Goal: Task Accomplishment & Management: Use online tool/utility

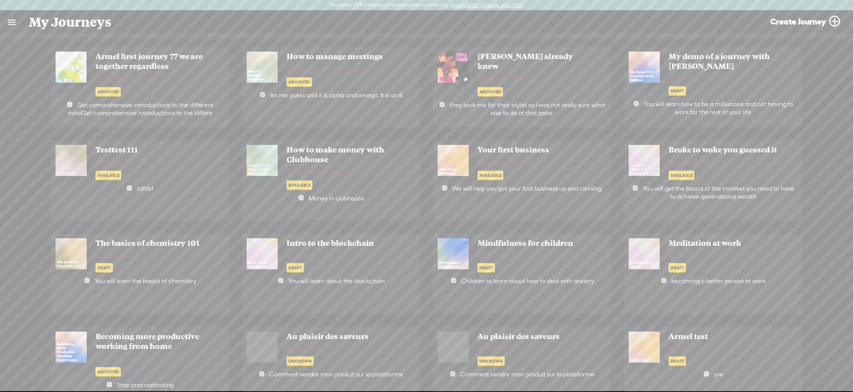
click at [7, 21] on link at bounding box center [11, 22] width 23 height 23
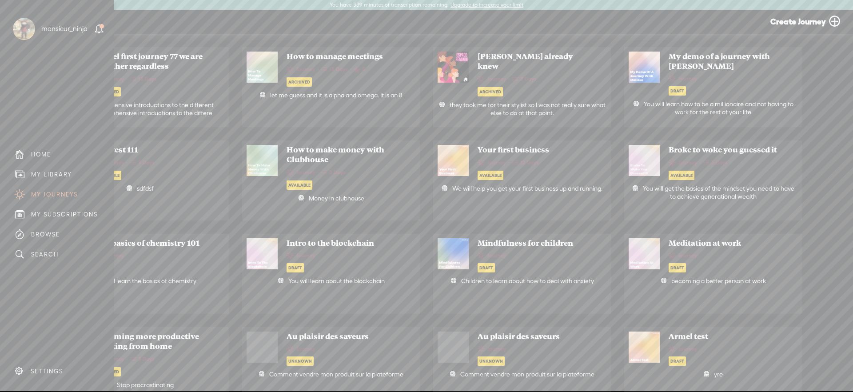
drag, startPoint x: 62, startPoint y: 177, endPoint x: 78, endPoint y: 173, distance: 16.5
click at [62, 177] on div "MY LIBRARY" at bounding box center [51, 175] width 41 height 8
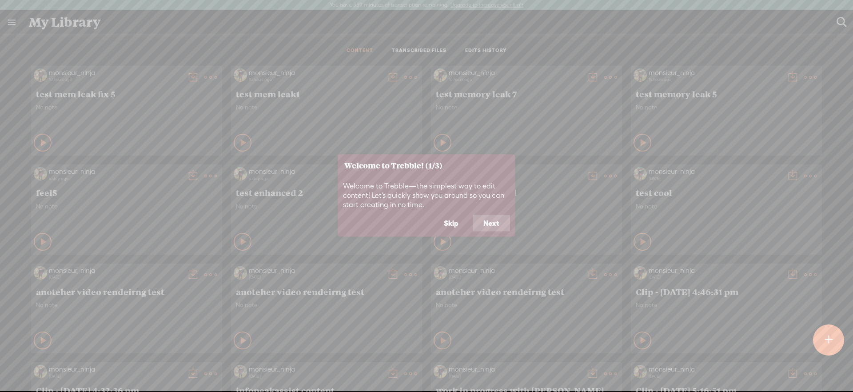
click at [450, 220] on button "Skip" at bounding box center [451, 223] width 36 height 17
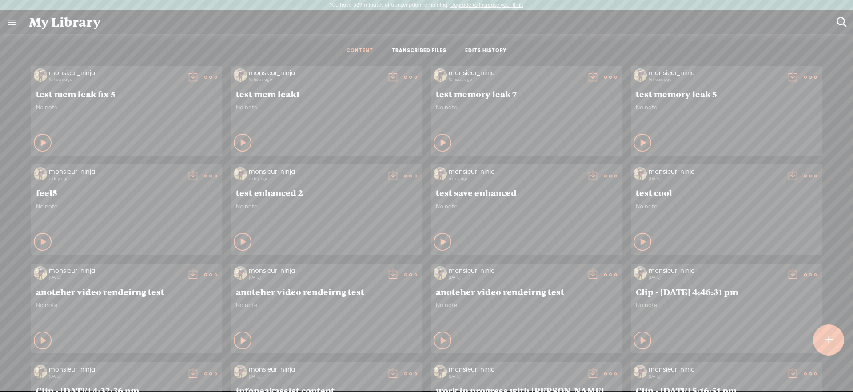
click at [419, 50] on link "TRANSCRIBED FILES" at bounding box center [419, 51] width 55 height 8
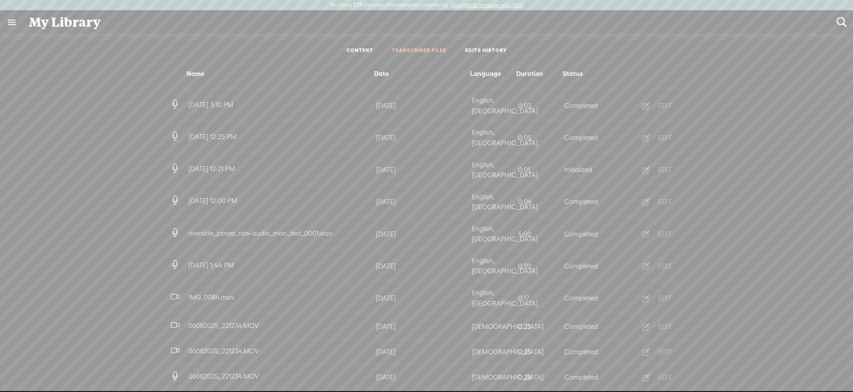
scroll to position [5, 0]
click at [347, 50] on link "CONTENT" at bounding box center [359, 51] width 27 height 8
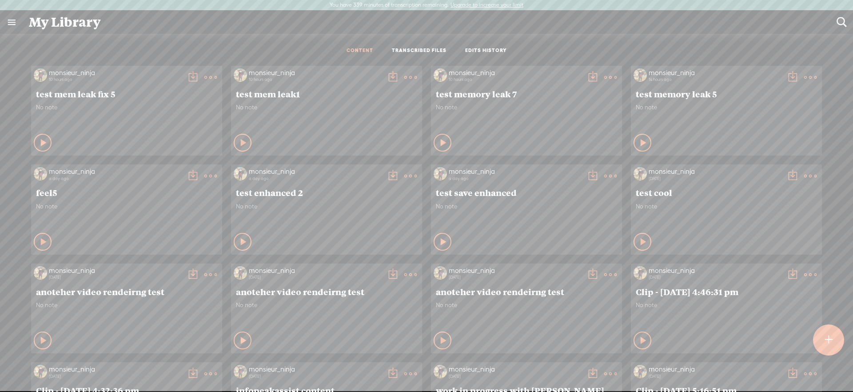
click at [208, 72] on t at bounding box center [210, 77] width 12 height 12
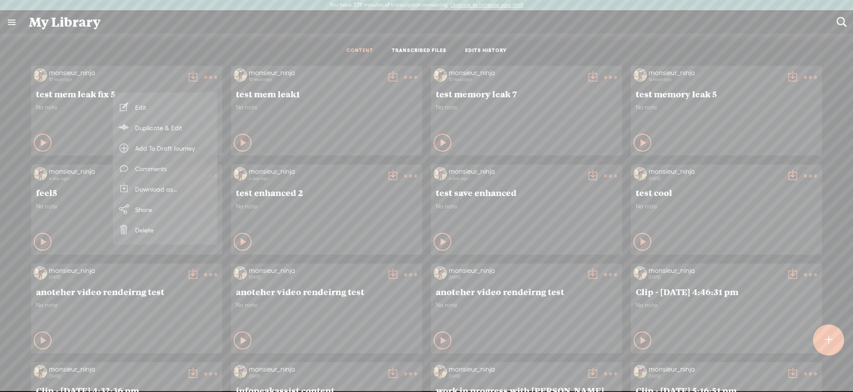
click at [176, 103] on link "Edit" at bounding box center [165, 107] width 96 height 20
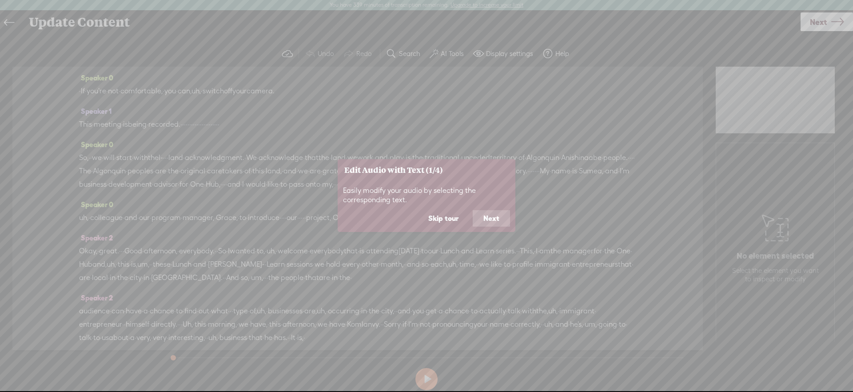
click at [436, 218] on button "Skip tour" at bounding box center [444, 218] width 52 height 17
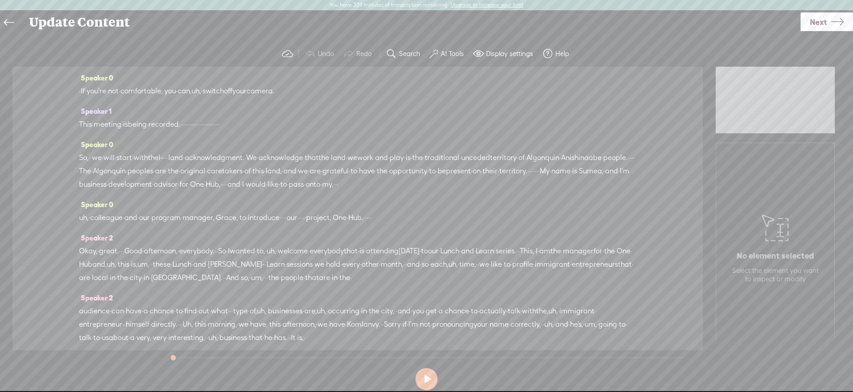
click at [828, 18] on link "Next" at bounding box center [826, 21] width 52 height 19
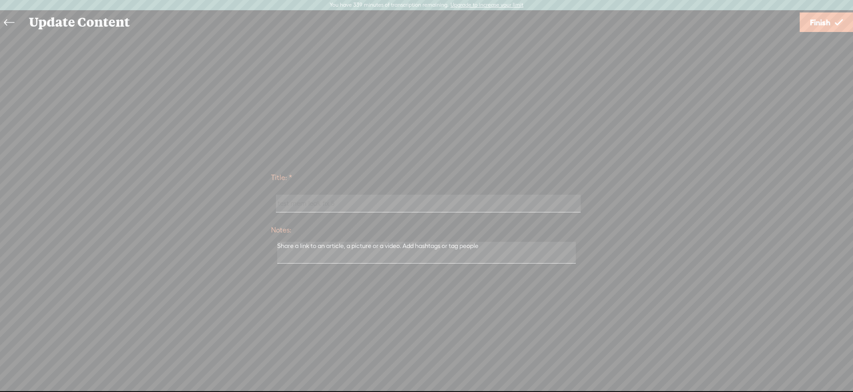
click at [356, 207] on input "test mem leak fix 5" at bounding box center [428, 203] width 304 height 17
type input "test mem leak fix 6"
click at [832, 27] on link "Finish" at bounding box center [826, 22] width 53 height 20
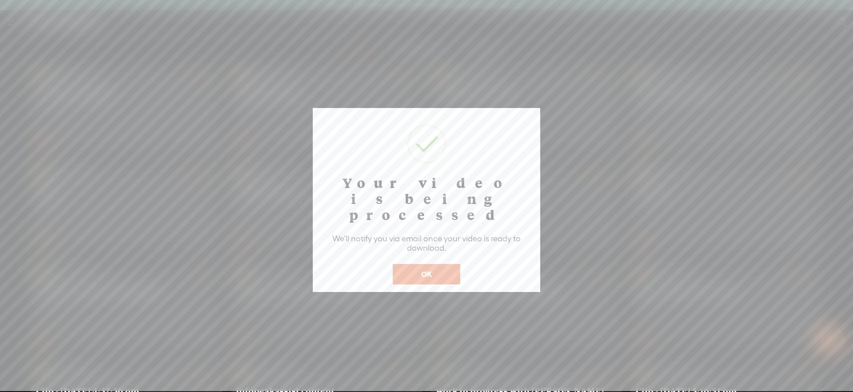
scroll to position [0, 0]
click at [430, 263] on button "OK" at bounding box center [427, 273] width 68 height 20
